Goal: Task Accomplishment & Management: Use online tool/utility

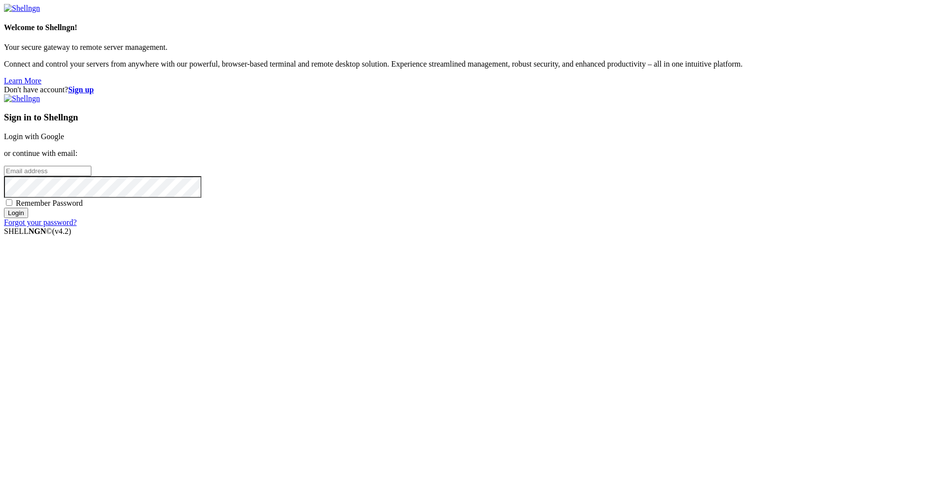
click at [64, 141] on link "Login with Google" at bounding box center [34, 136] width 60 height 8
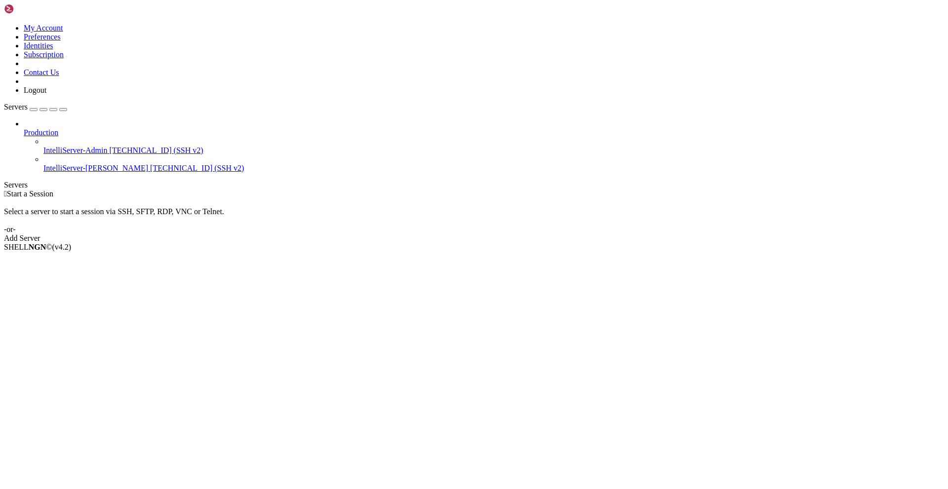
click at [73, 164] on span "IntelliServer-[PERSON_NAME]" at bounding box center [95, 168] width 105 height 8
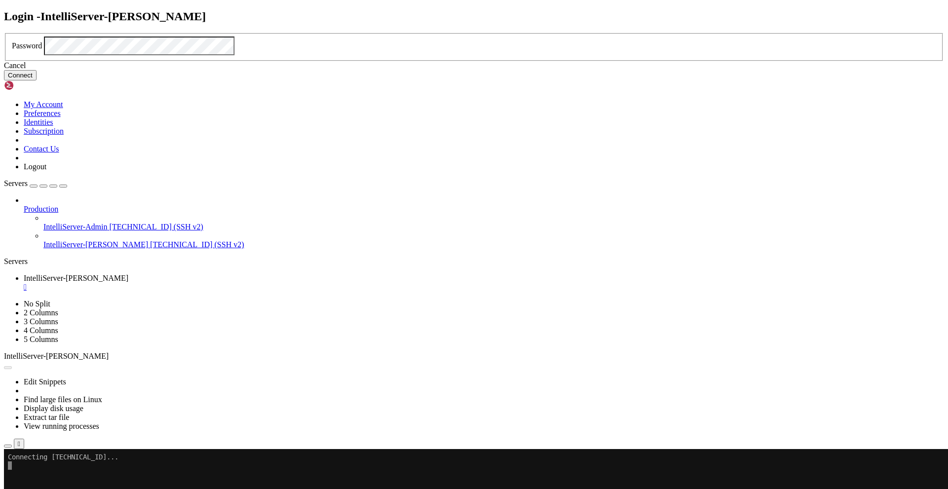
click at [37, 80] on button "Connect" at bounding box center [20, 75] width 33 height 10
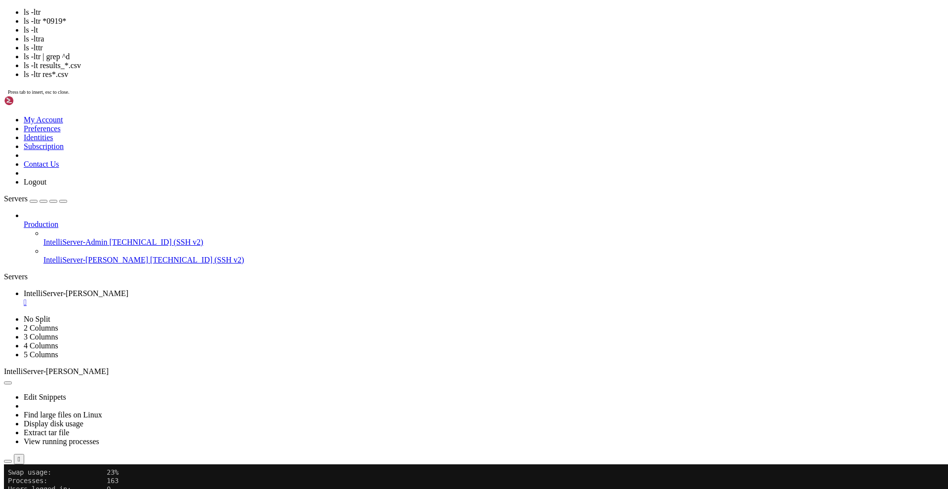
scroll to position [168, 0]
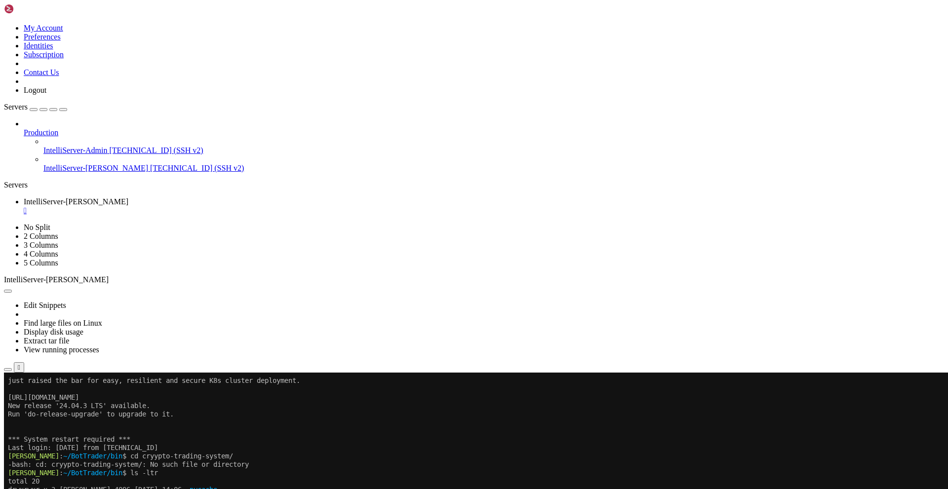
click at [4, 223] on icon at bounding box center [4, 223] width 0 height 0
click at [4, 24] on icon at bounding box center [4, 24] width 0 height 0
click at [43, 173] on div "Production IntelliServer-Admin [TECHNICAL_ID] (SSH v2) IntelliServer-[PERSON_NA…" at bounding box center [474, 145] width 940 height 53
click at [61, 425] on span "Open SFTP" at bounding box center [42, 429] width 37 height 8
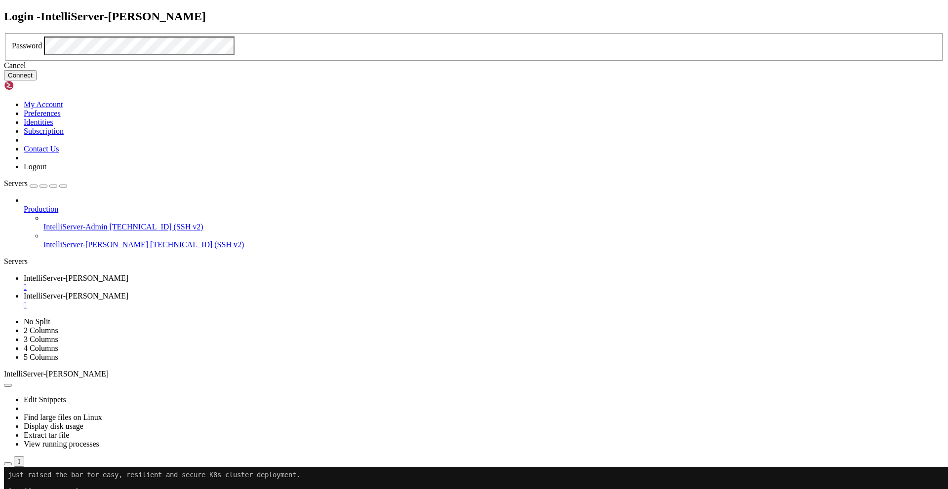
click at [37, 80] on button "Connect" at bounding box center [20, 75] width 33 height 10
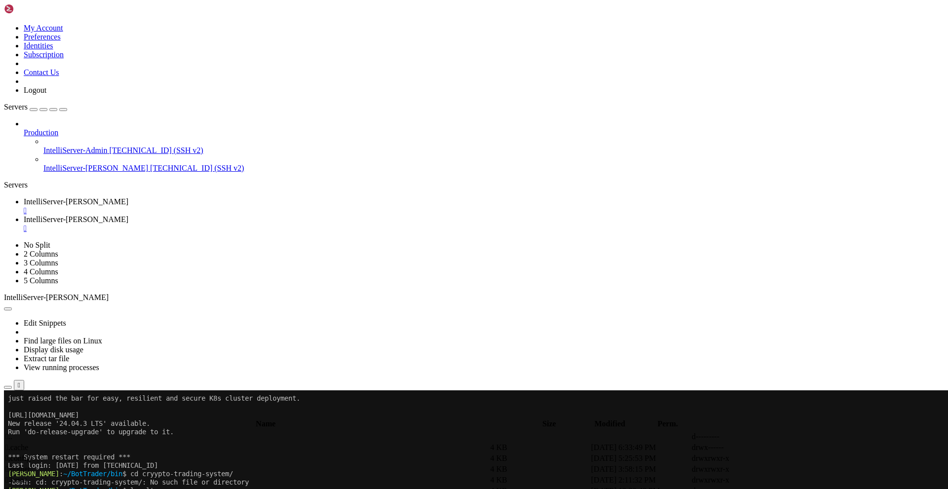
click at [18, 443] on span " bin" at bounding box center [11, 447] width 13 height 8
type input "/home/[PERSON_NAME]/BotTrader/bin"
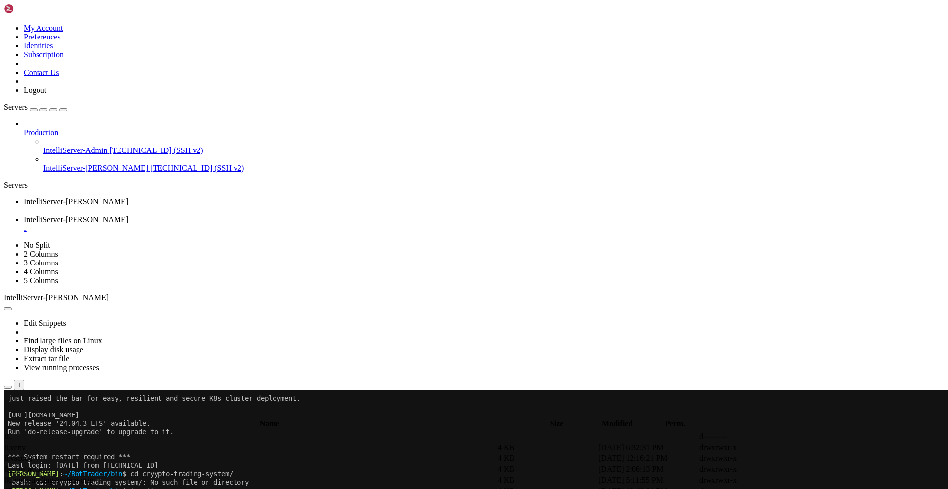
click at [128, 197] on span "IntelliServer-[PERSON_NAME]" at bounding box center [76, 201] width 105 height 8
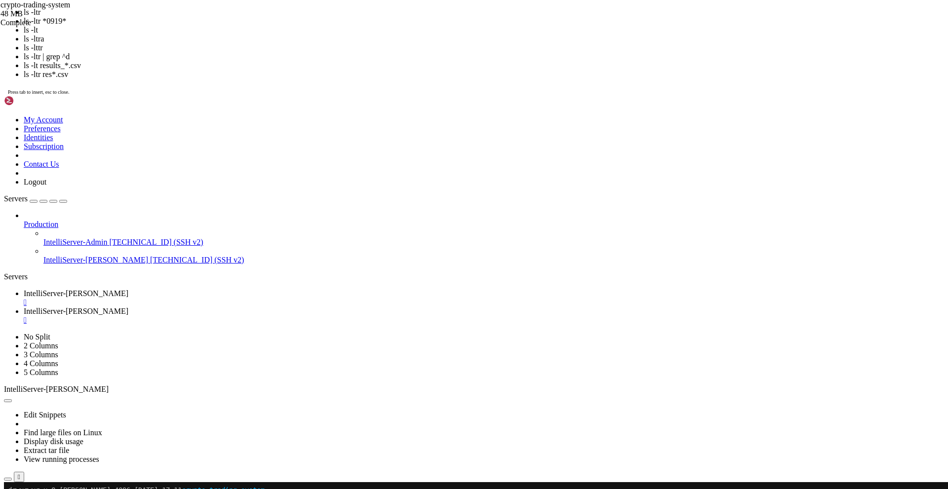
scroll to position [420, 0]
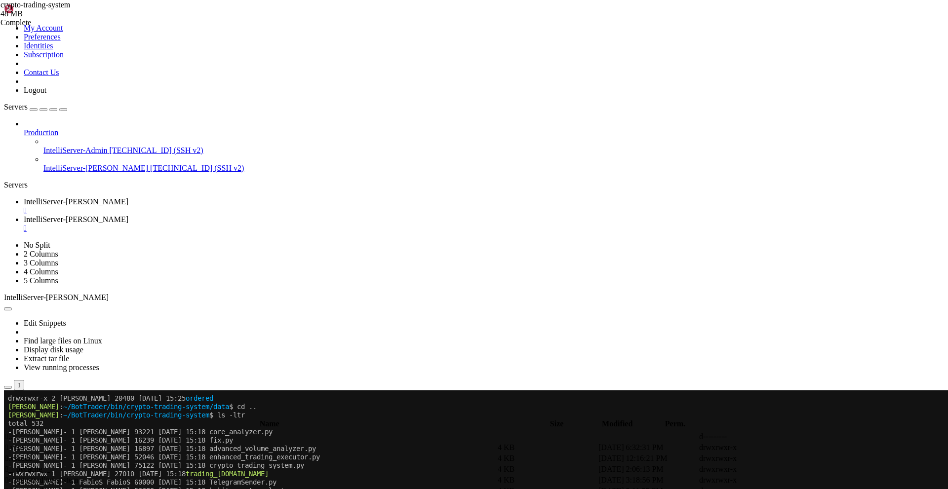
scroll to position [3491, 0]
drag, startPoint x: 282, startPoint y: 683, endPoint x: 562, endPoint y: 816, distance: 310.5
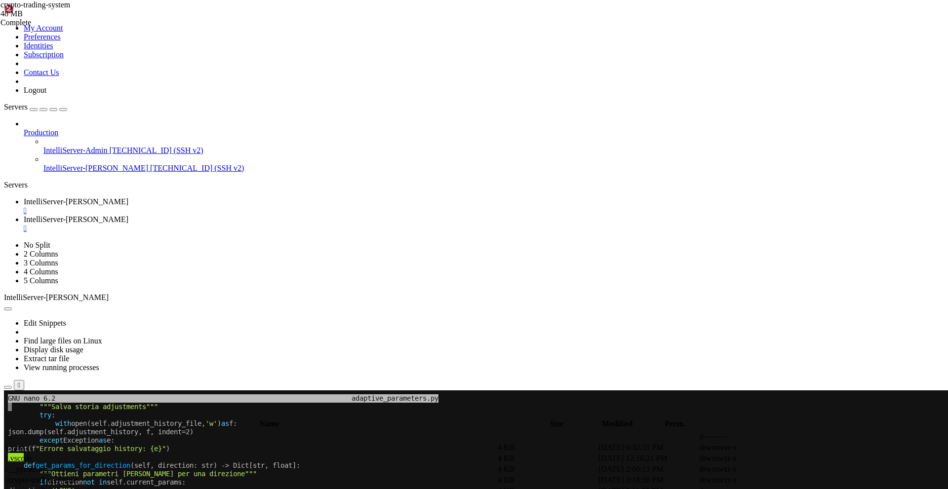
click at [128, 215] on span "IntelliServer-[PERSON_NAME]" at bounding box center [76, 219] width 105 height 8
click at [300, 224] on div "" at bounding box center [484, 228] width 920 height 9
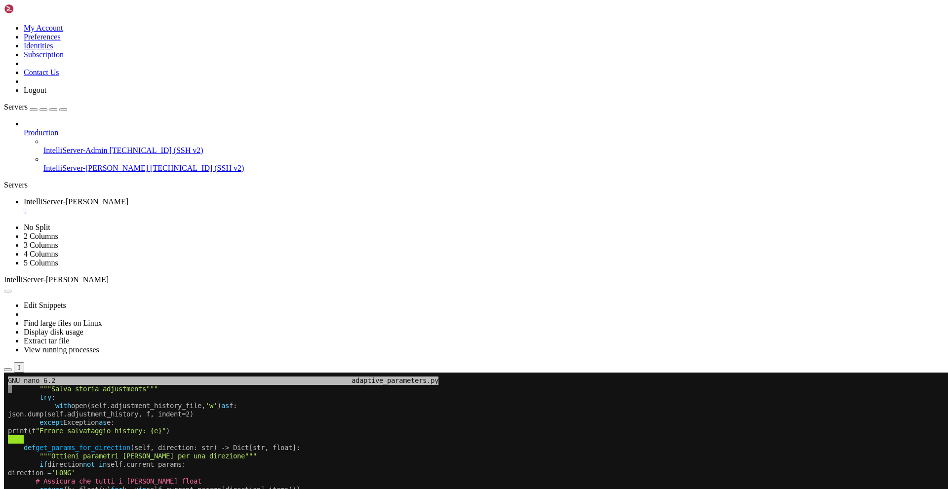
click at [209, 206] on div "" at bounding box center [484, 210] width 920 height 9
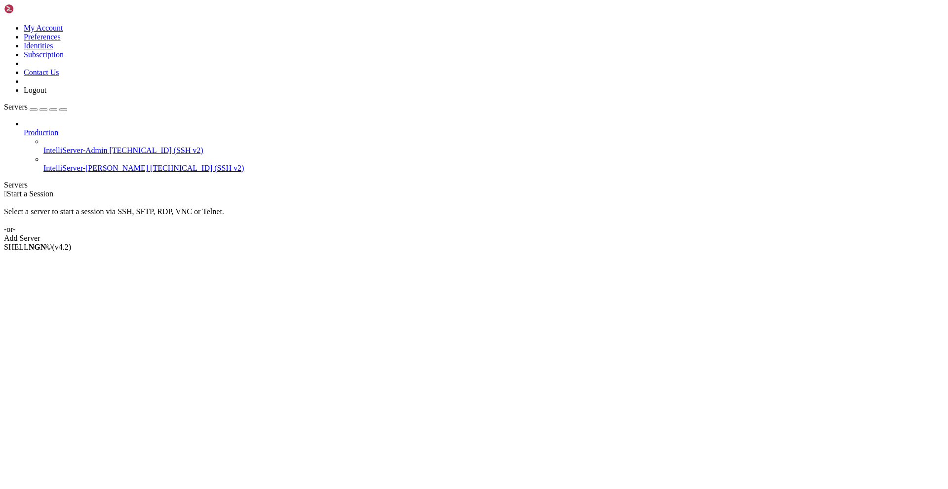
click at [71, 164] on span "IntelliServer-[PERSON_NAME]" at bounding box center [95, 168] width 105 height 8
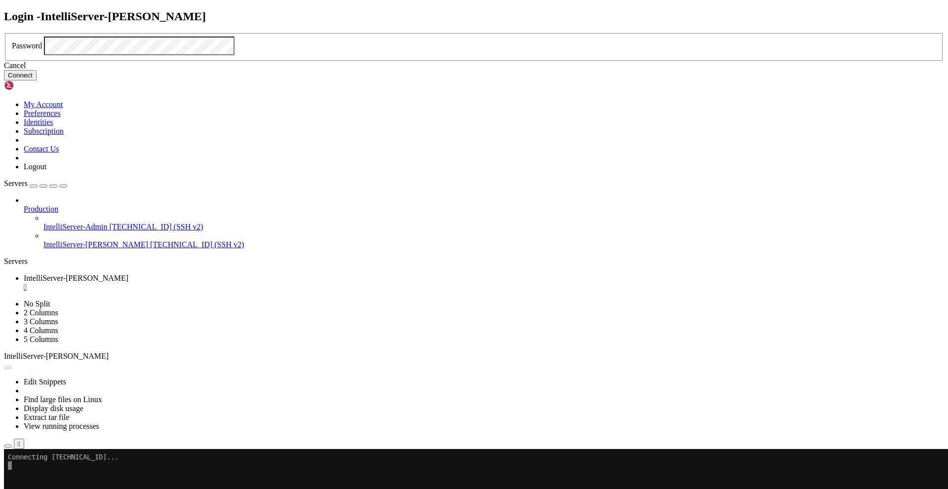
click at [37, 80] on button "Connect" at bounding box center [20, 75] width 33 height 10
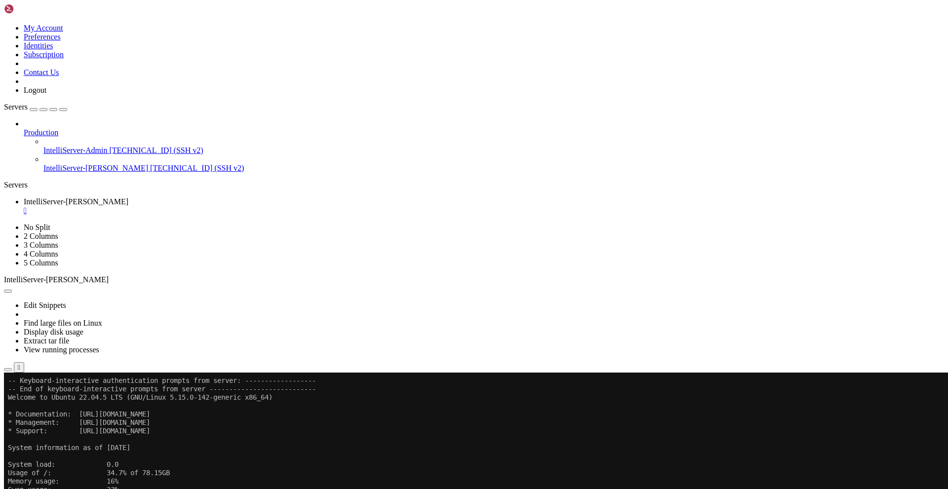
click at [80, 425] on li "Open SFTP" at bounding box center [69, 429] width 90 height 9
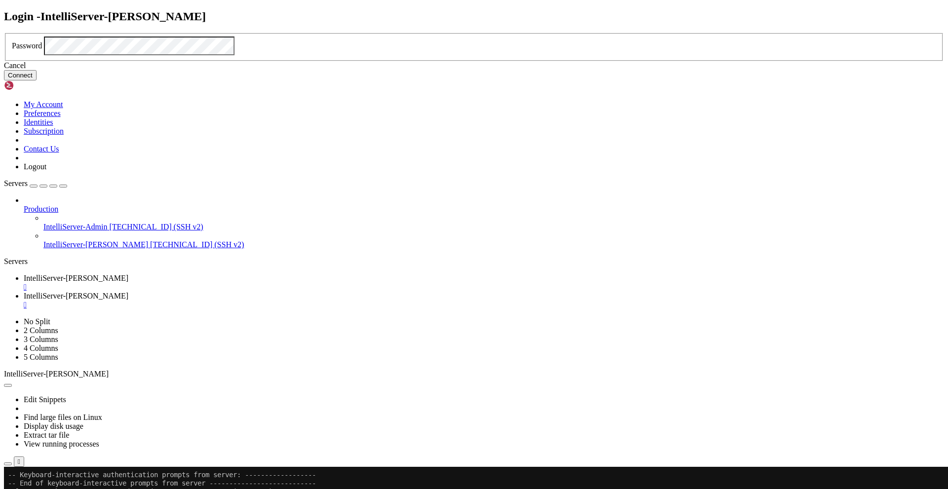
click at [37, 80] on button "Connect" at bounding box center [20, 75] width 33 height 10
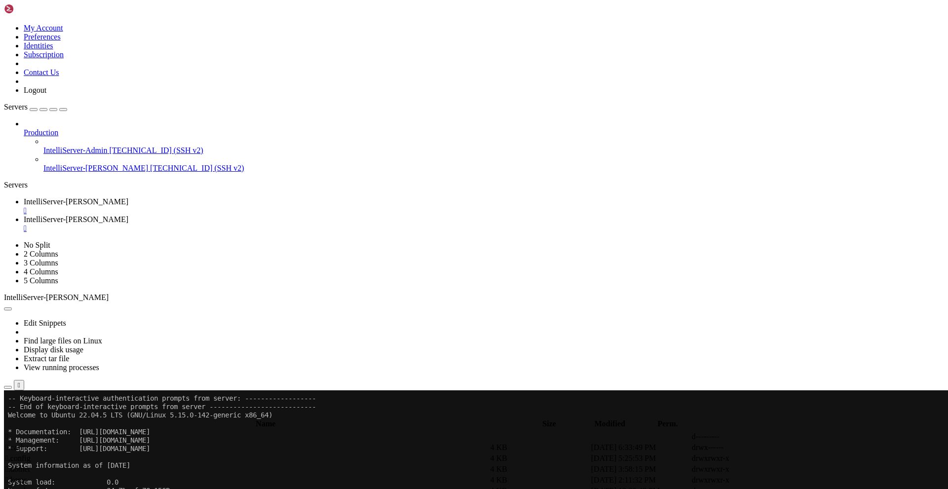
click at [18, 443] on span " bin" at bounding box center [11, 447] width 13 height 8
click at [78, 476] on span " crypto-trading-system" at bounding box center [41, 480] width 73 height 8
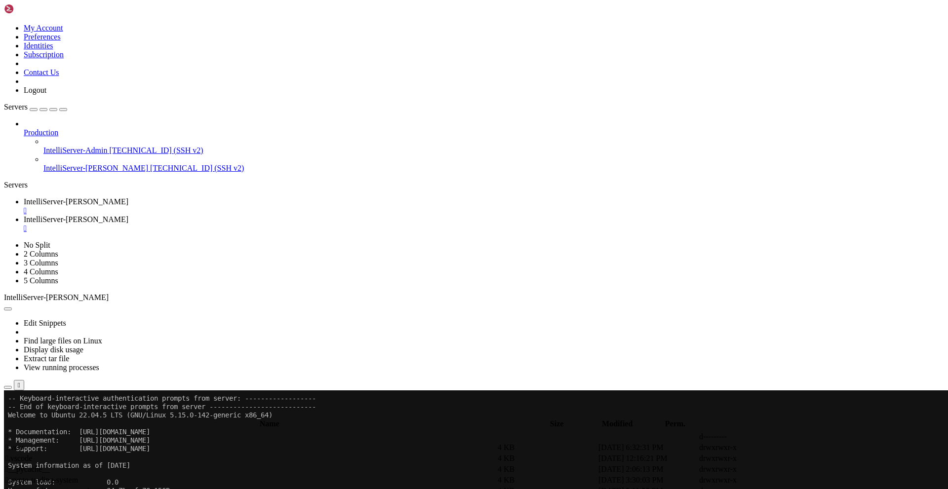
click at [78, 476] on span " crypto-trading-system" at bounding box center [41, 480] width 73 height 8
click at [99, 36] on div "core_analyzer.py 1%" at bounding box center [49, 27] width 99 height 18
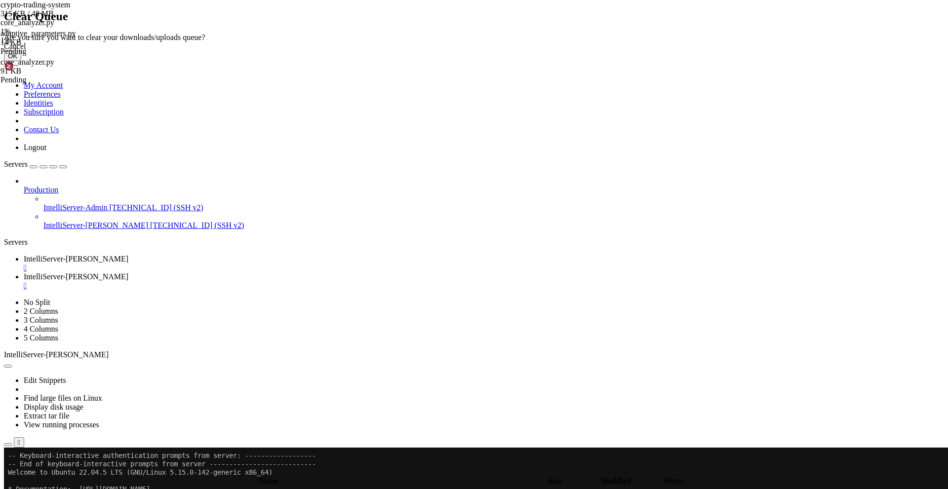
click at [21, 61] on button "OK" at bounding box center [12, 56] width 17 height 10
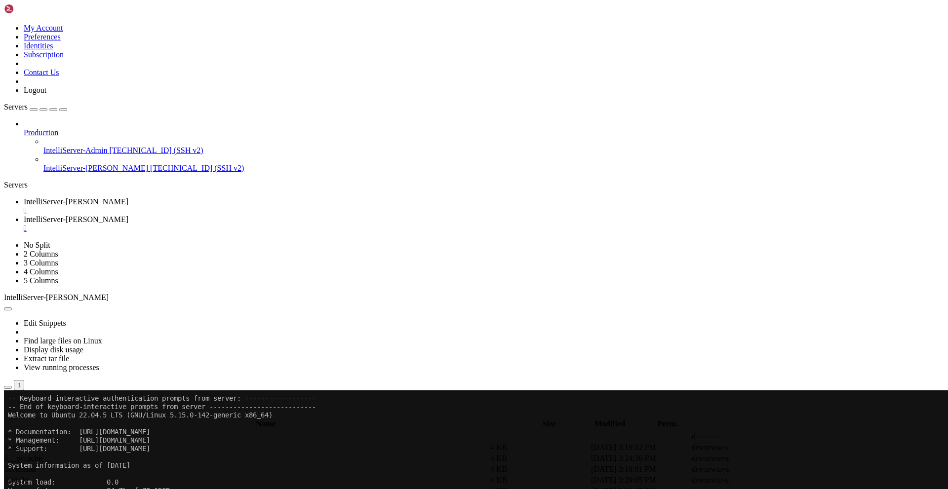
click at [128, 197] on span "IntelliServer-[PERSON_NAME]" at bounding box center [76, 201] width 105 height 8
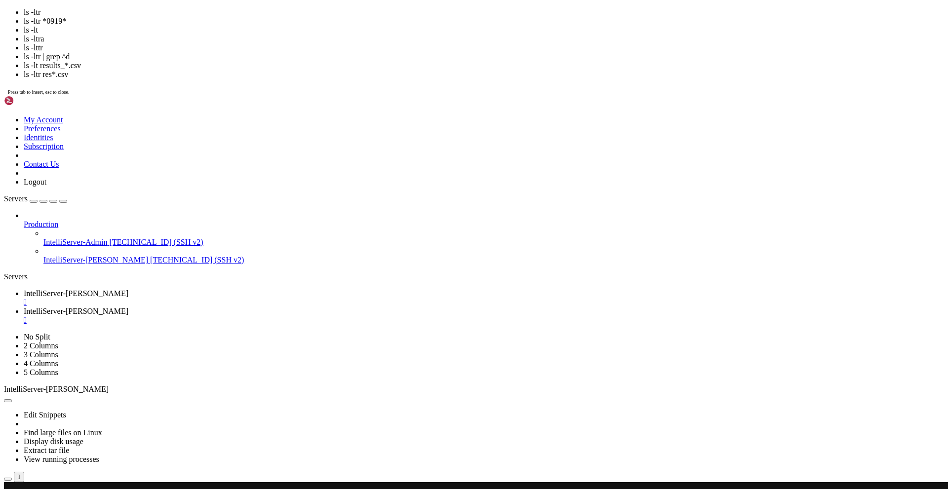
scroll to position [780, 0]
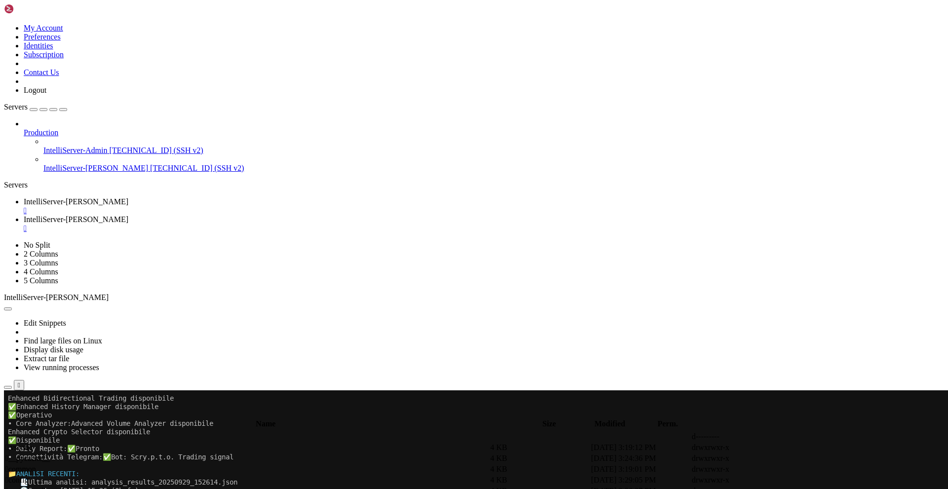
click at [128, 215] on span "IntelliServer-[PERSON_NAME]" at bounding box center [76, 219] width 105 height 8
click at [107, 415] on div "submit" at bounding box center [107, 415] width 0 height 0
click at [8, 415] on icon "button" at bounding box center [8, 415] width 0 height 0
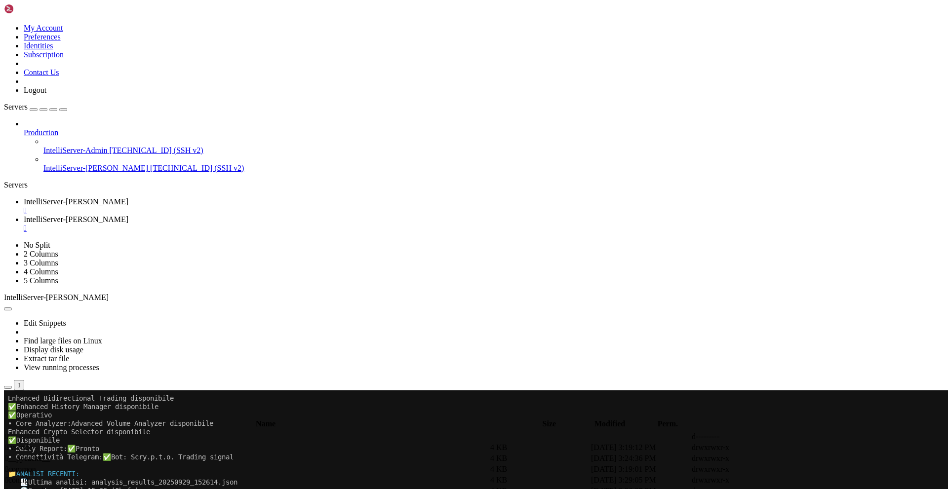
type input "/home/[PERSON_NAME]/BotTrader/bin"
click at [107, 415] on div "submit" at bounding box center [107, 415] width 0 height 0
click at [99, 27] on div "analysis_results_20250926_194214.json" at bounding box center [49, 22] width 99 height 9
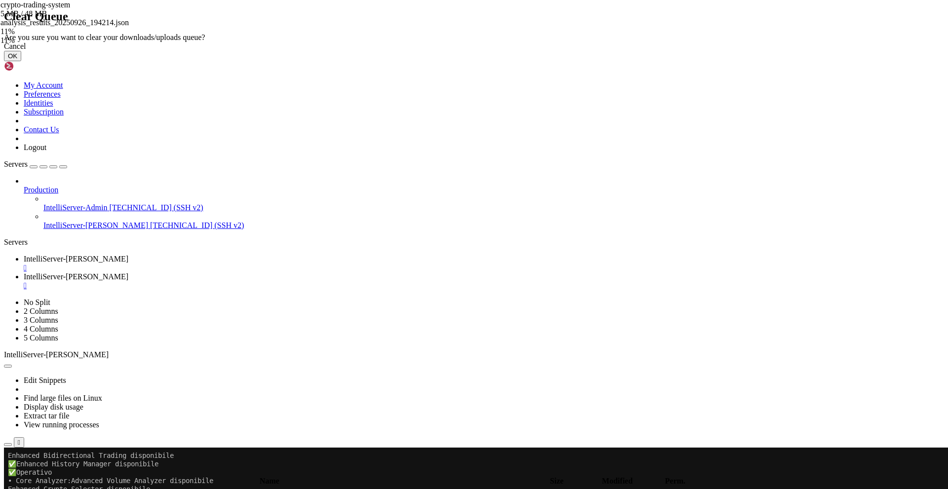
click at [21, 61] on button "OK" at bounding box center [12, 56] width 17 height 10
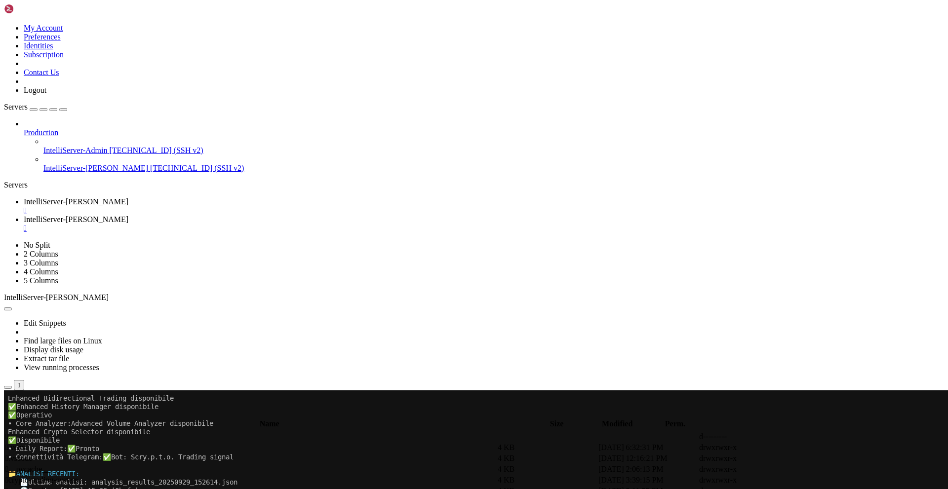
click at [78, 476] on span " crypto-trading-system" at bounding box center [41, 480] width 73 height 8
click at [128, 197] on span "IntelliServer-[PERSON_NAME]" at bounding box center [76, 201] width 105 height 8
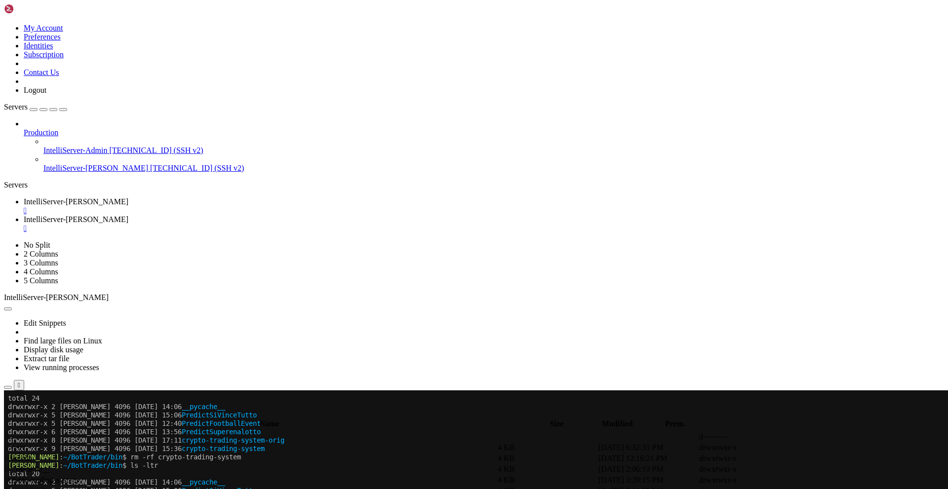
scroll to position [1091, 0]
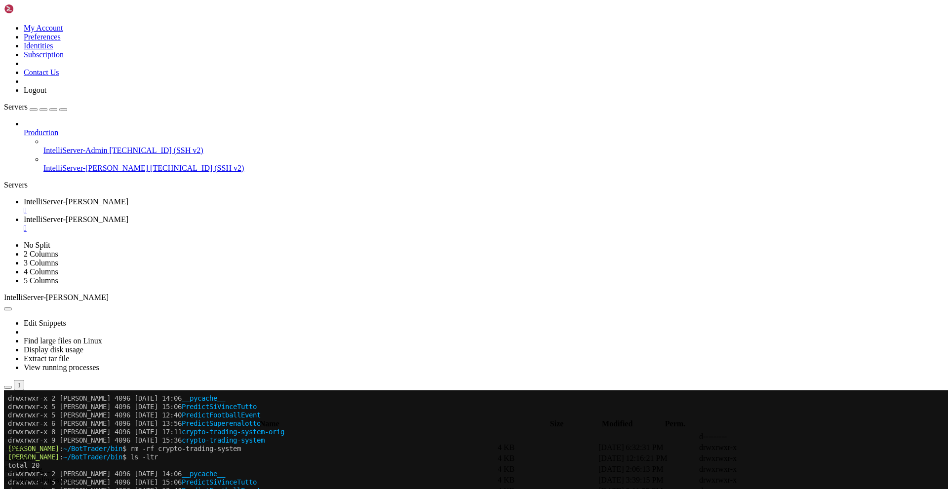
click at [128, 215] on span "IntelliServer-[PERSON_NAME]" at bounding box center [76, 219] width 105 height 8
click at [107, 415] on div "submit" at bounding box center [107, 415] width 0 height 0
click at [300, 224] on div "" at bounding box center [484, 228] width 920 height 9
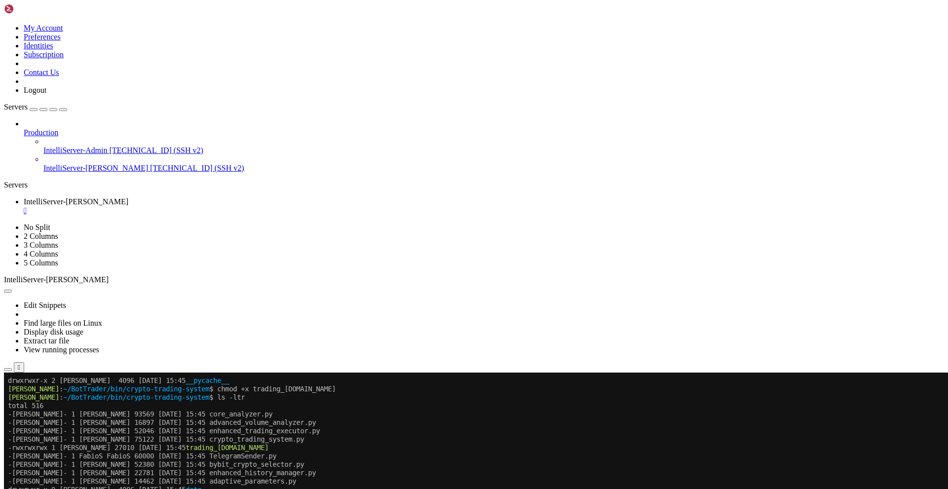
scroll to position [1729, 0]
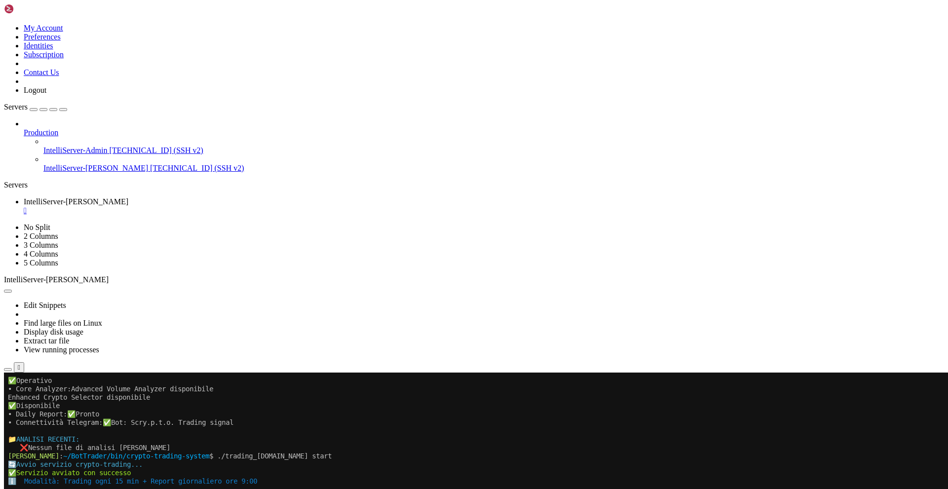
scroll to position [2081, 0]
drag, startPoint x: 20, startPoint y: 531, endPoint x: 572, endPoint y: 664, distance: 568.1
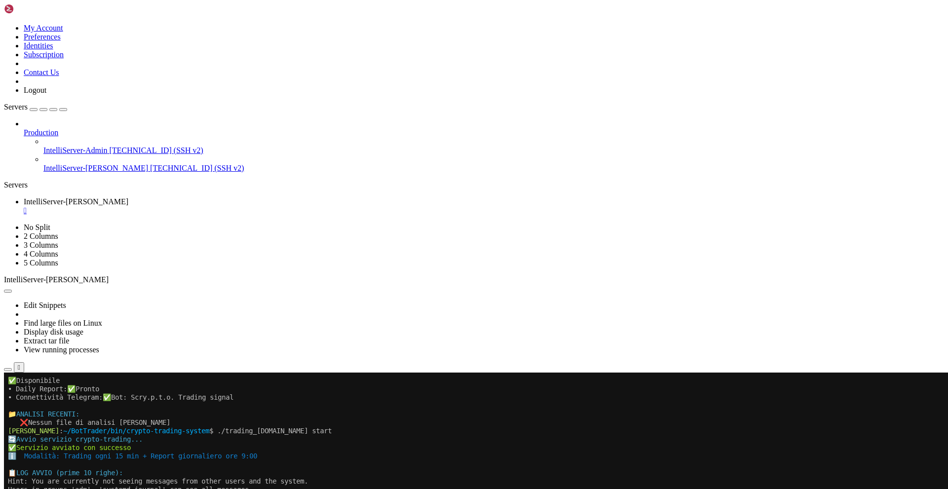
scroll to position [2115, 0]
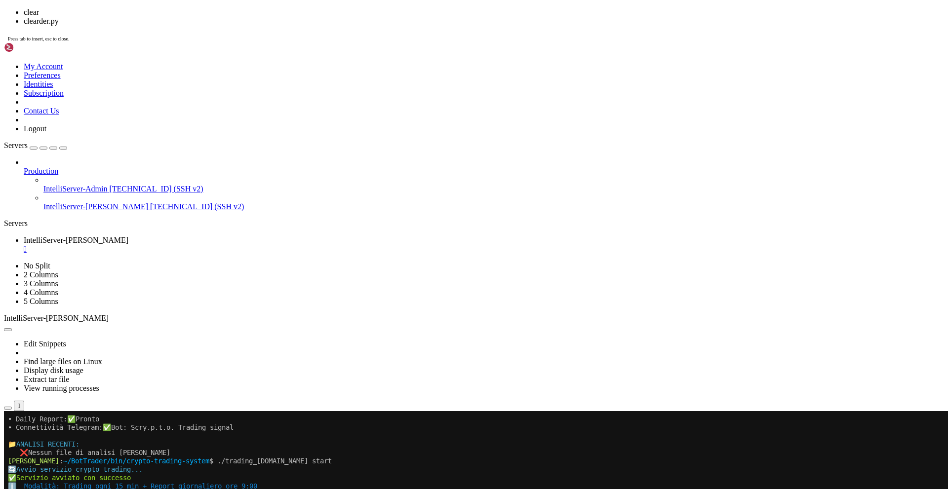
scroll to position [0, 0]
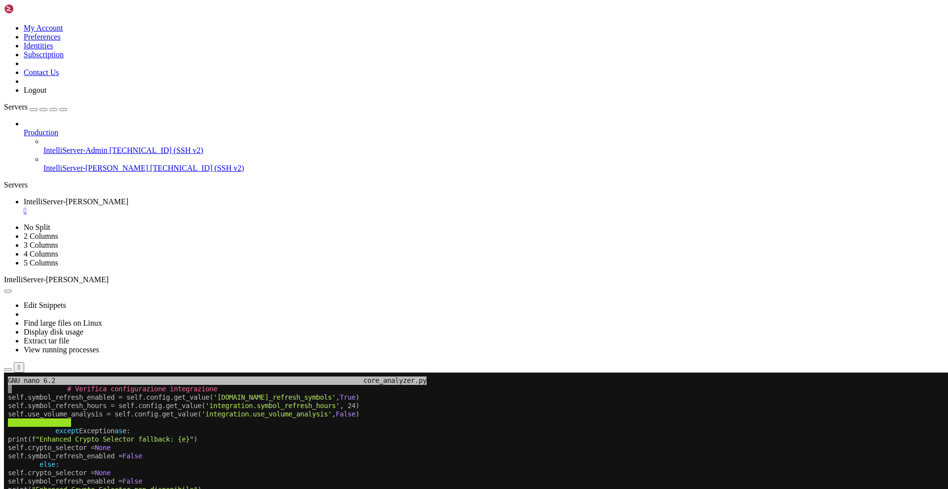
click at [63, 110] on icon "button" at bounding box center [63, 110] width 0 height 0
click at [134, 461] on x-row "else :" at bounding box center [470, 465] width 925 height 8
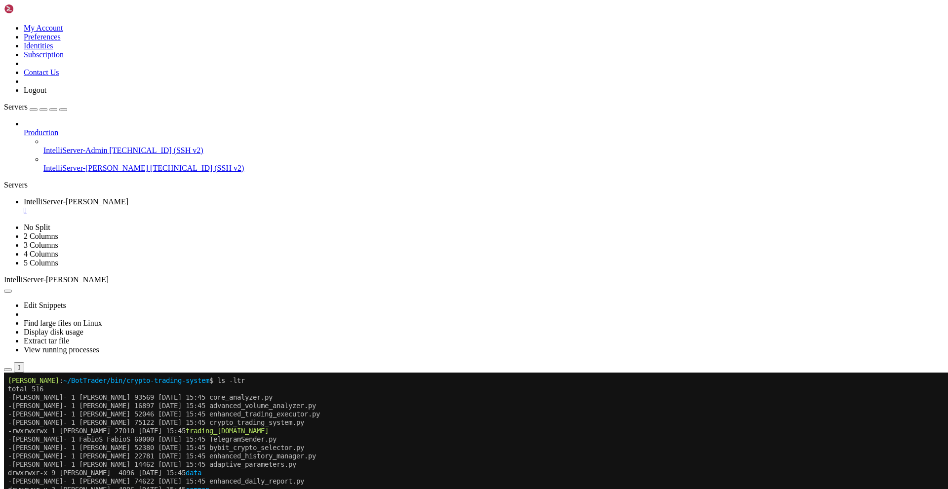
click at [96, 206] on div "" at bounding box center [484, 210] width 920 height 9
